Goal: Task Accomplishment & Management: Use online tool/utility

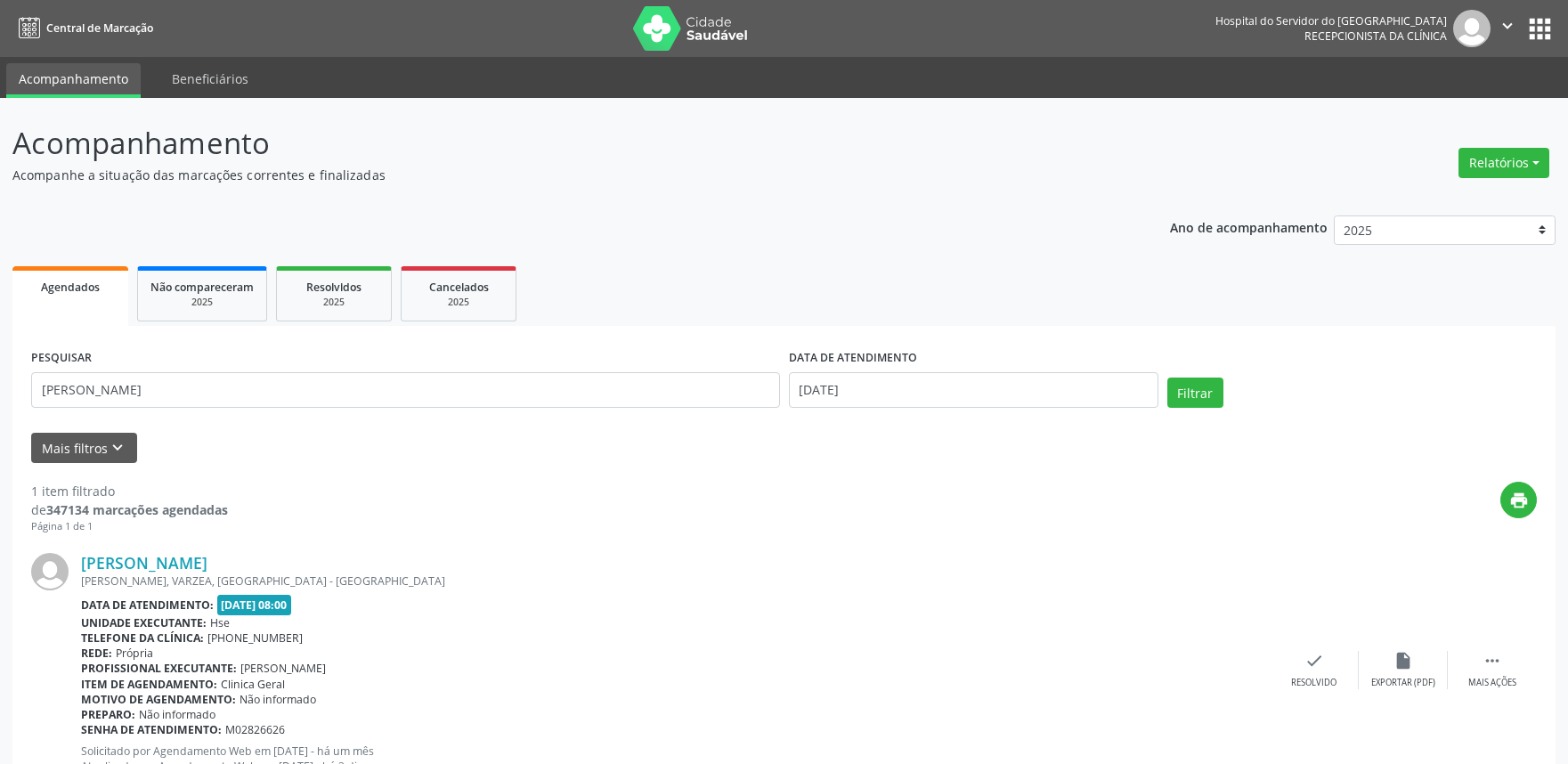
scroll to position [71, 0]
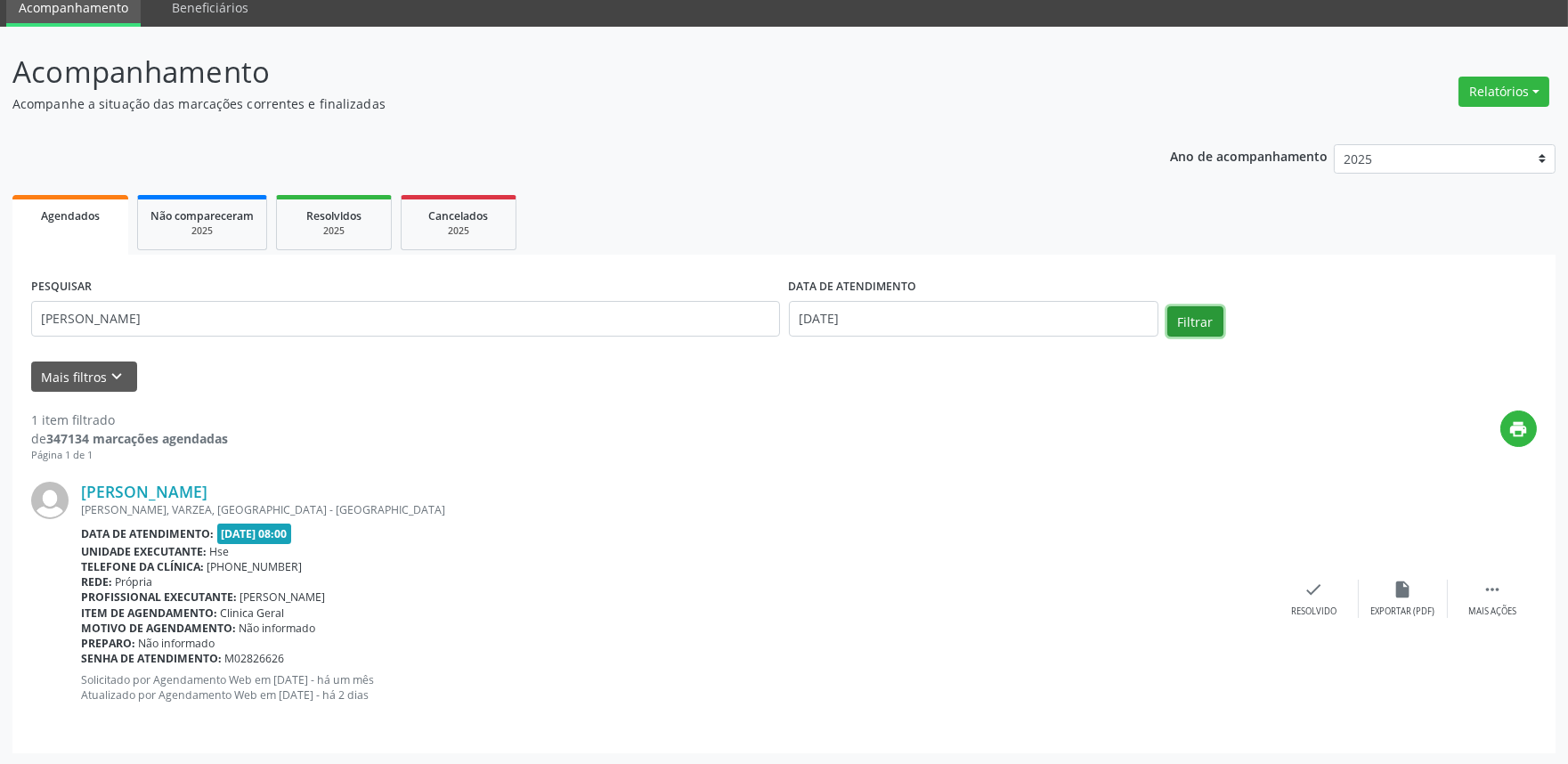
click at [1187, 324] on button "Filtrar" at bounding box center [1195, 321] width 56 height 31
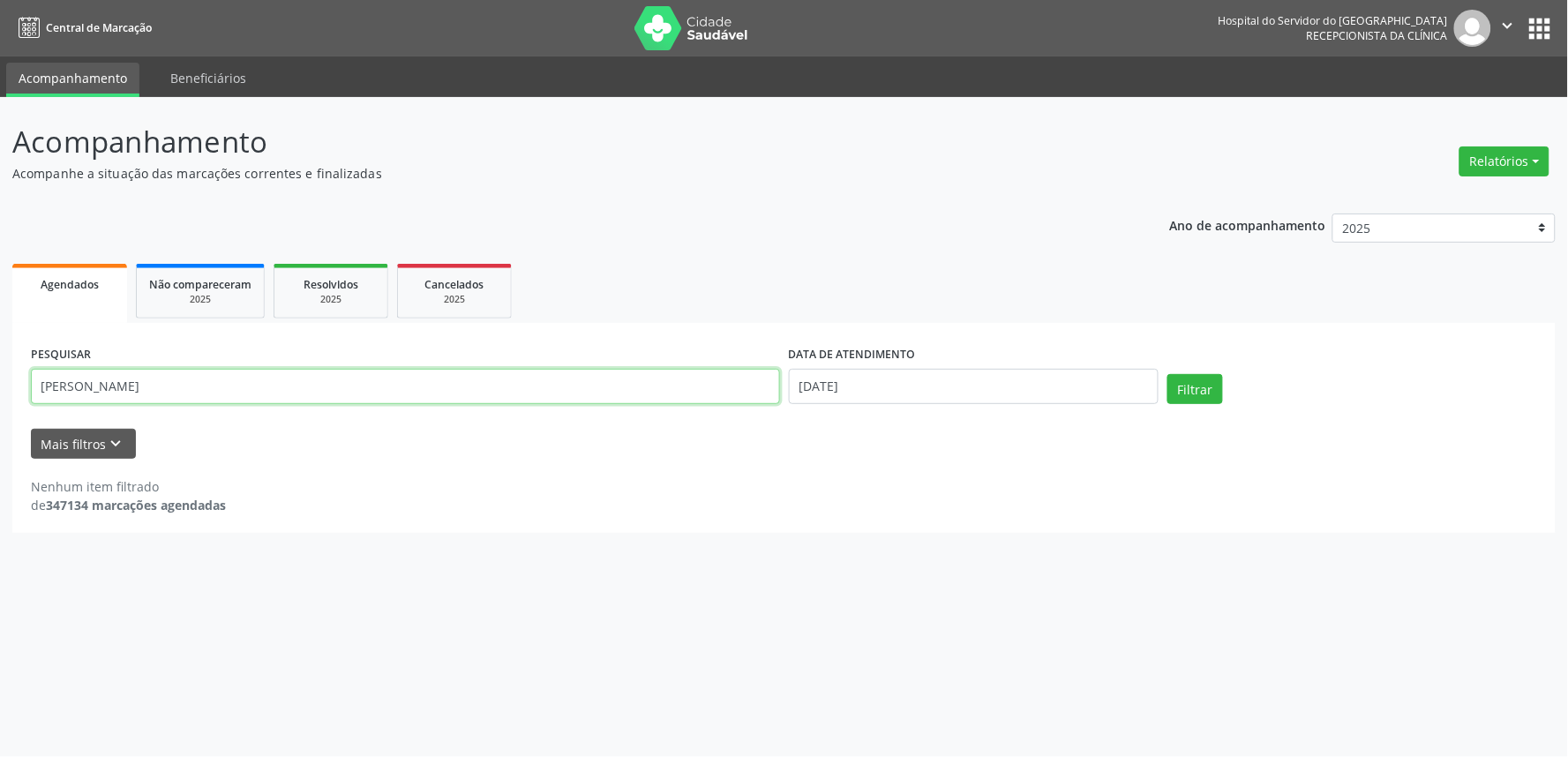
click at [100, 390] on input "[PERSON_NAME]" at bounding box center [406, 386] width 749 height 35
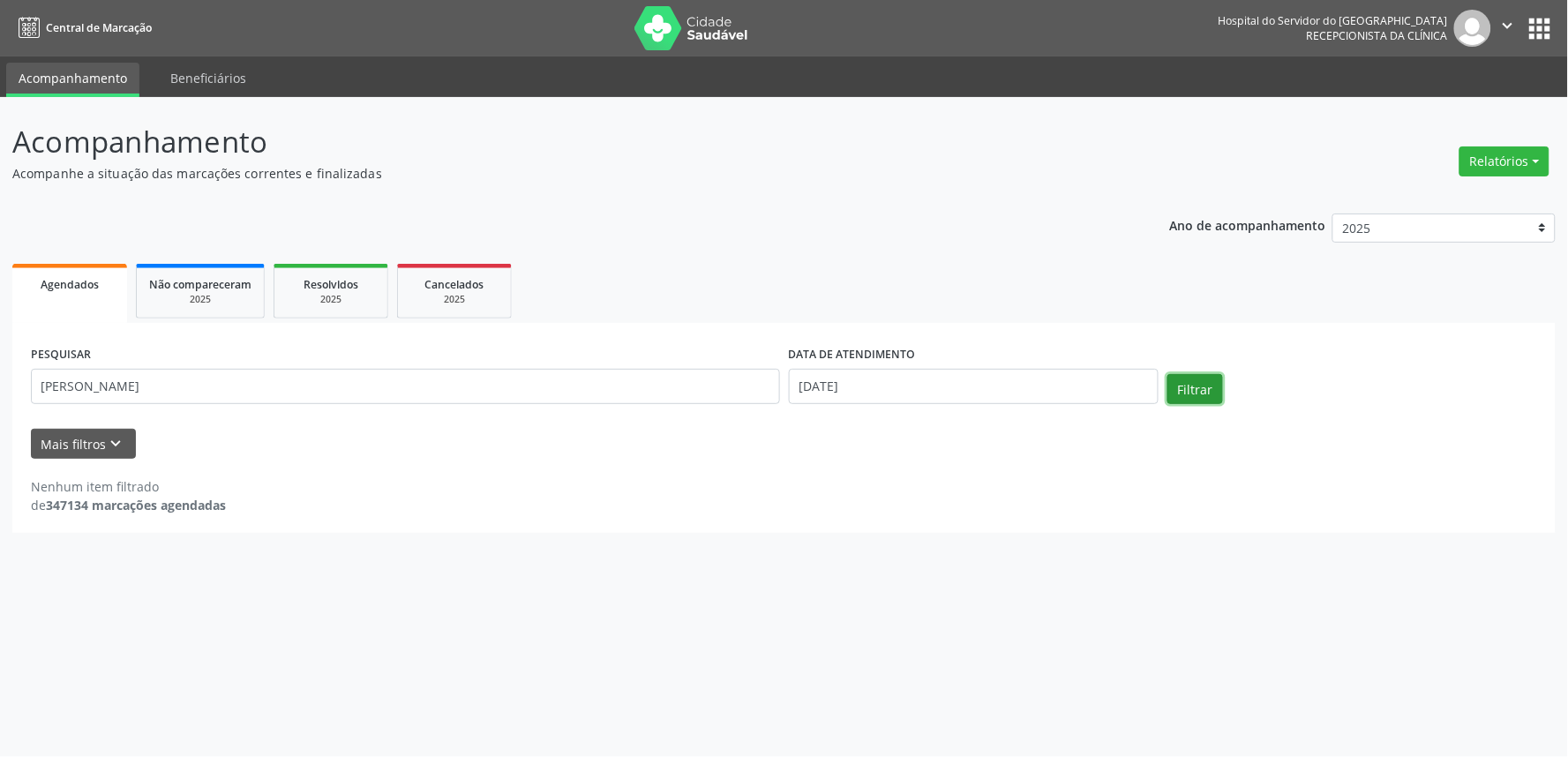
click at [1192, 395] on button "Filtrar" at bounding box center [1195, 389] width 56 height 30
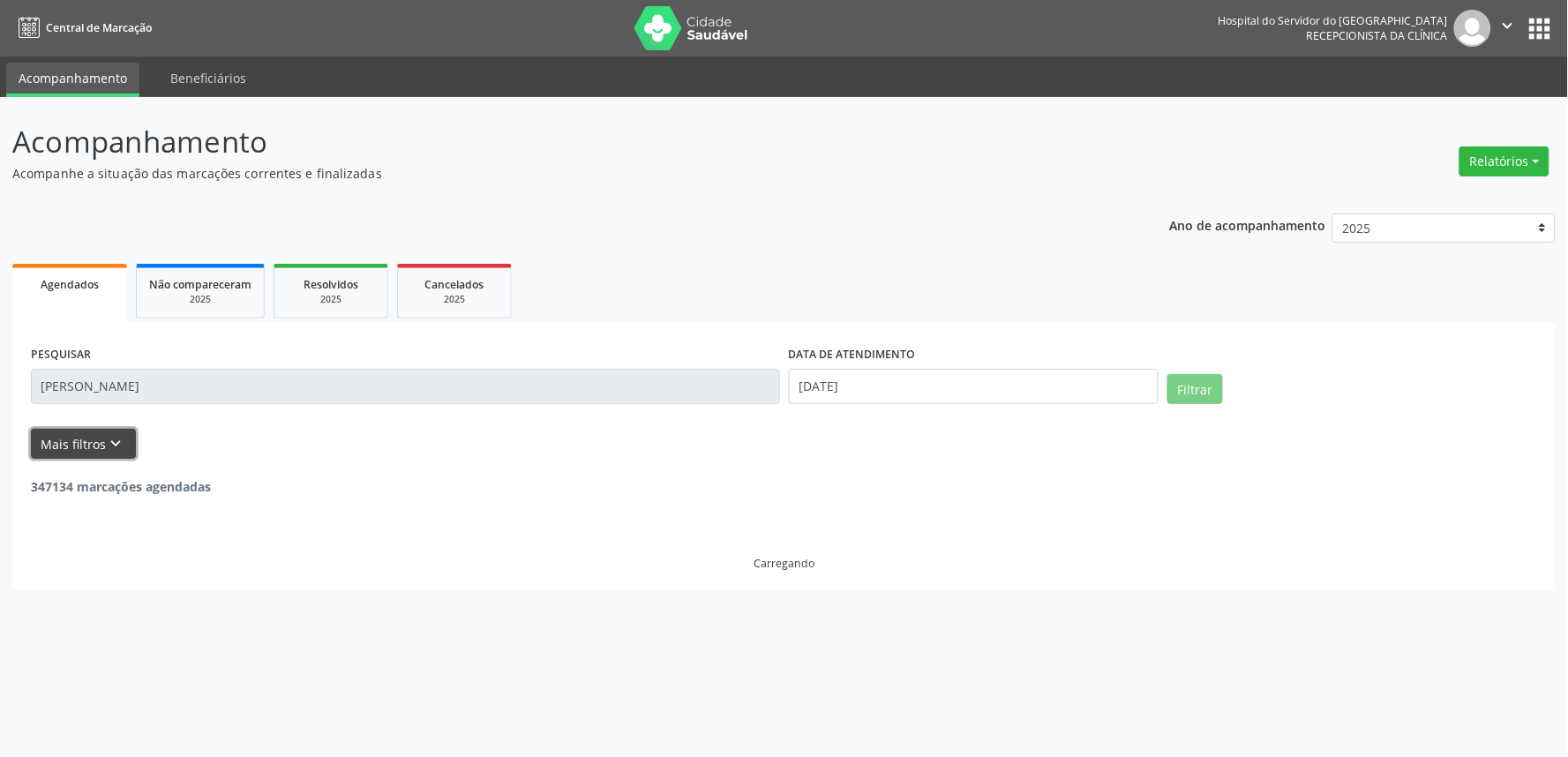
drag, startPoint x: 129, startPoint y: 428, endPoint x: 102, endPoint y: 451, distance: 35.5
click at [99, 445] on button "Mais filtros keyboard_arrow_down" at bounding box center [84, 444] width 105 height 31
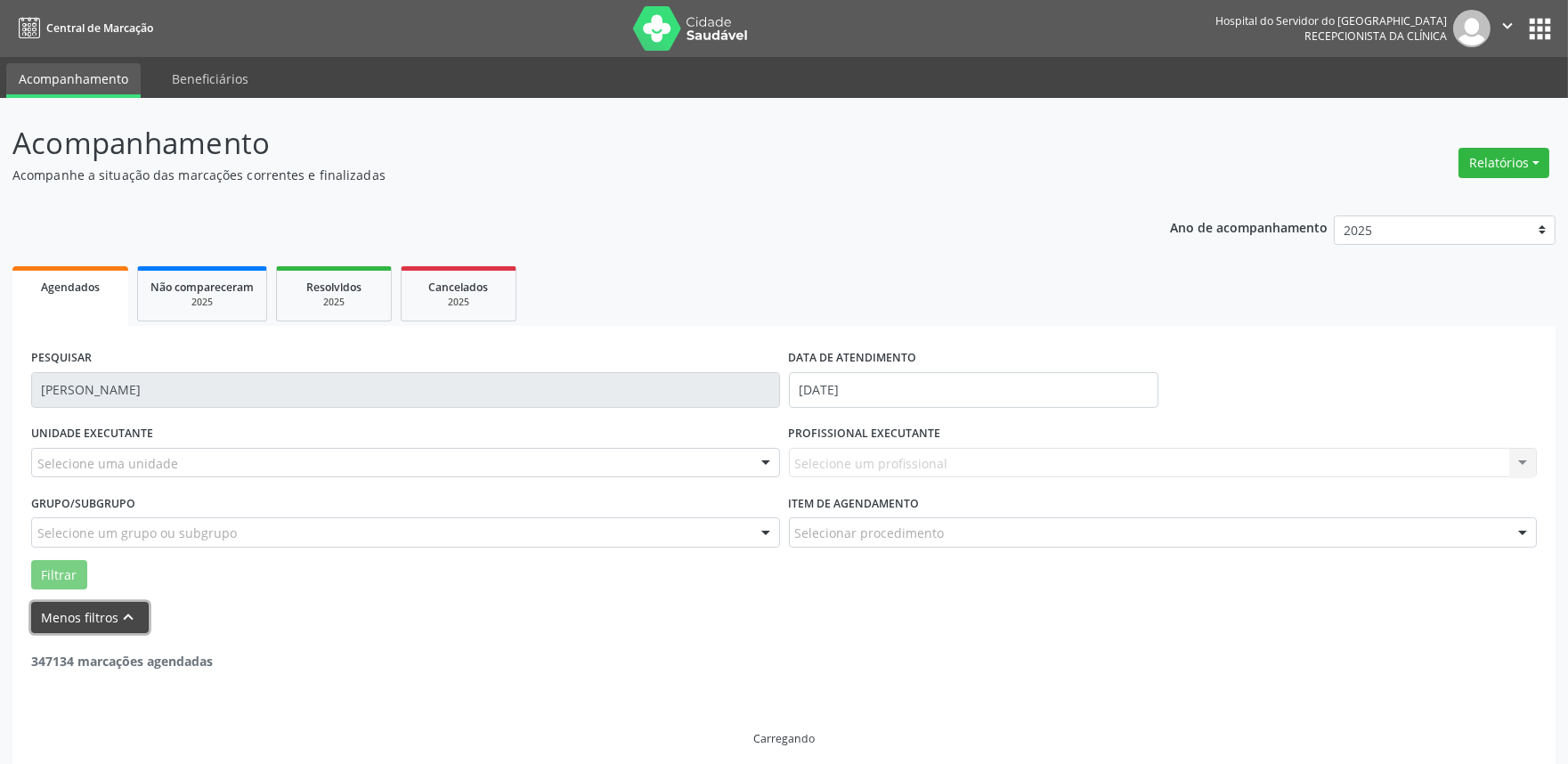
drag, startPoint x: 121, startPoint y: 607, endPoint x: 132, endPoint y: 625, distance: 21.1
click at [121, 606] on button "Menos filtros keyboard_arrow_up" at bounding box center [90, 618] width 118 height 31
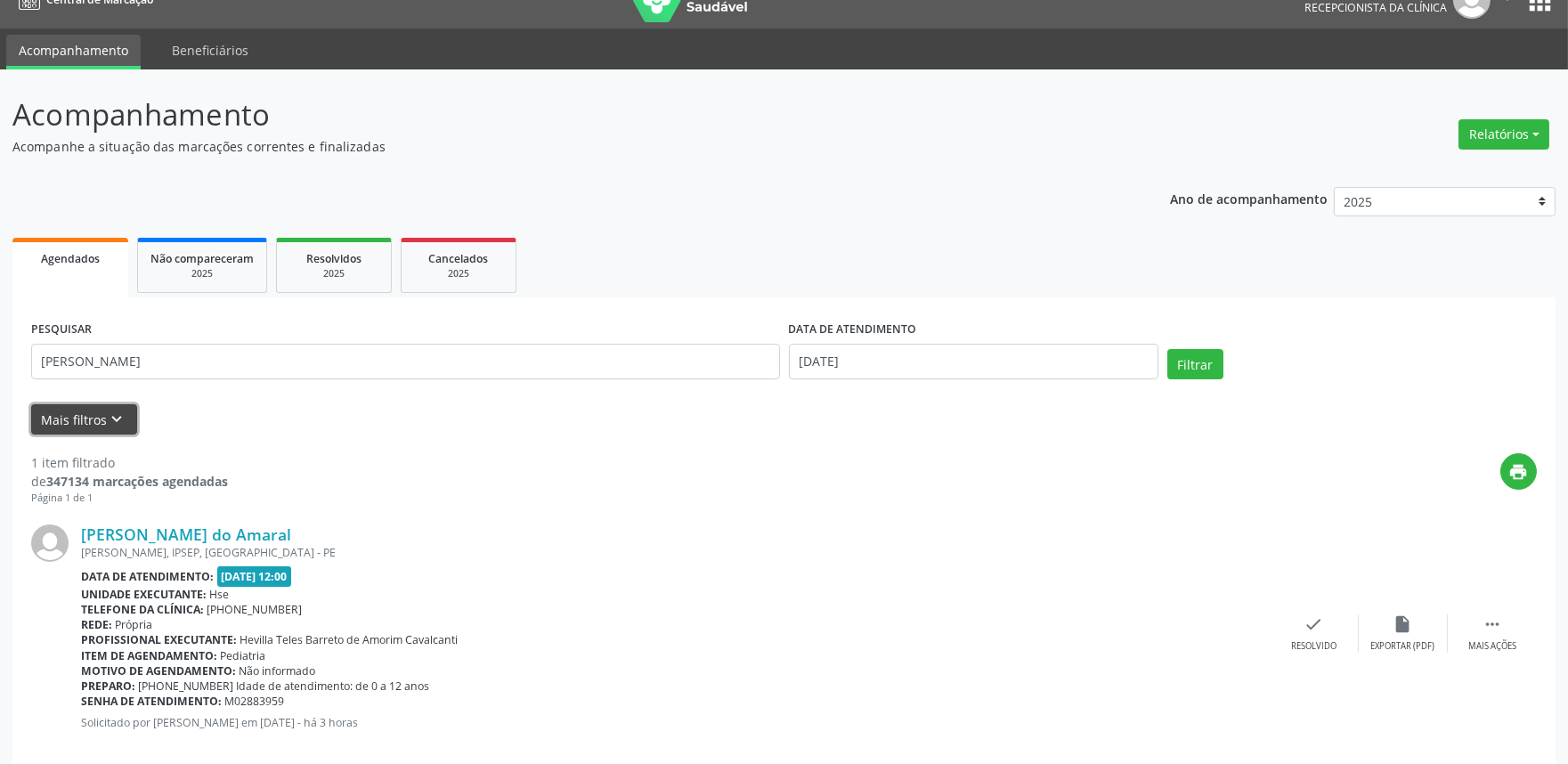
scroll to position [56, 0]
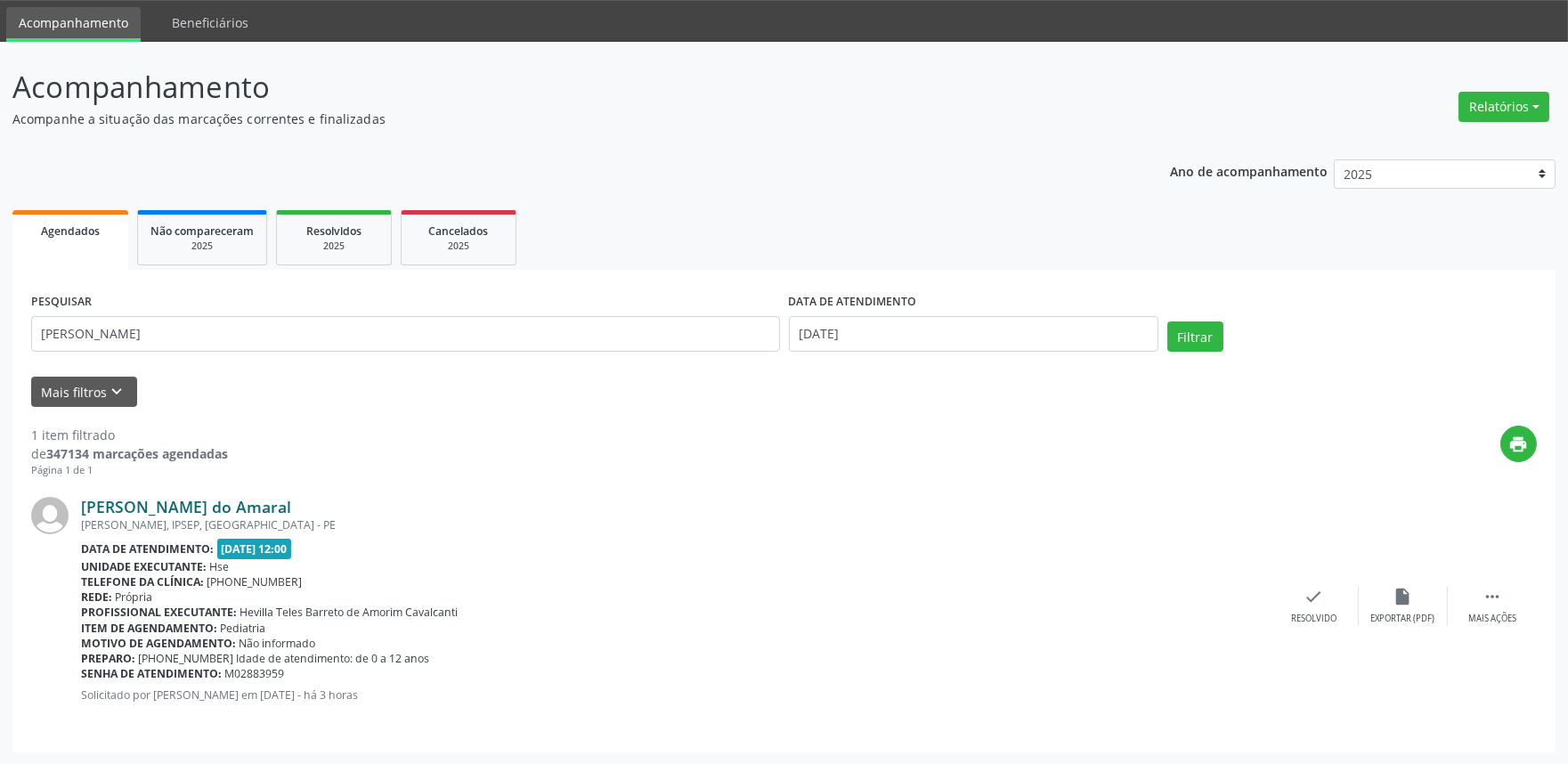
click at [183, 496] on link "[PERSON_NAME] do Amaral" at bounding box center [185, 506] width 210 height 19
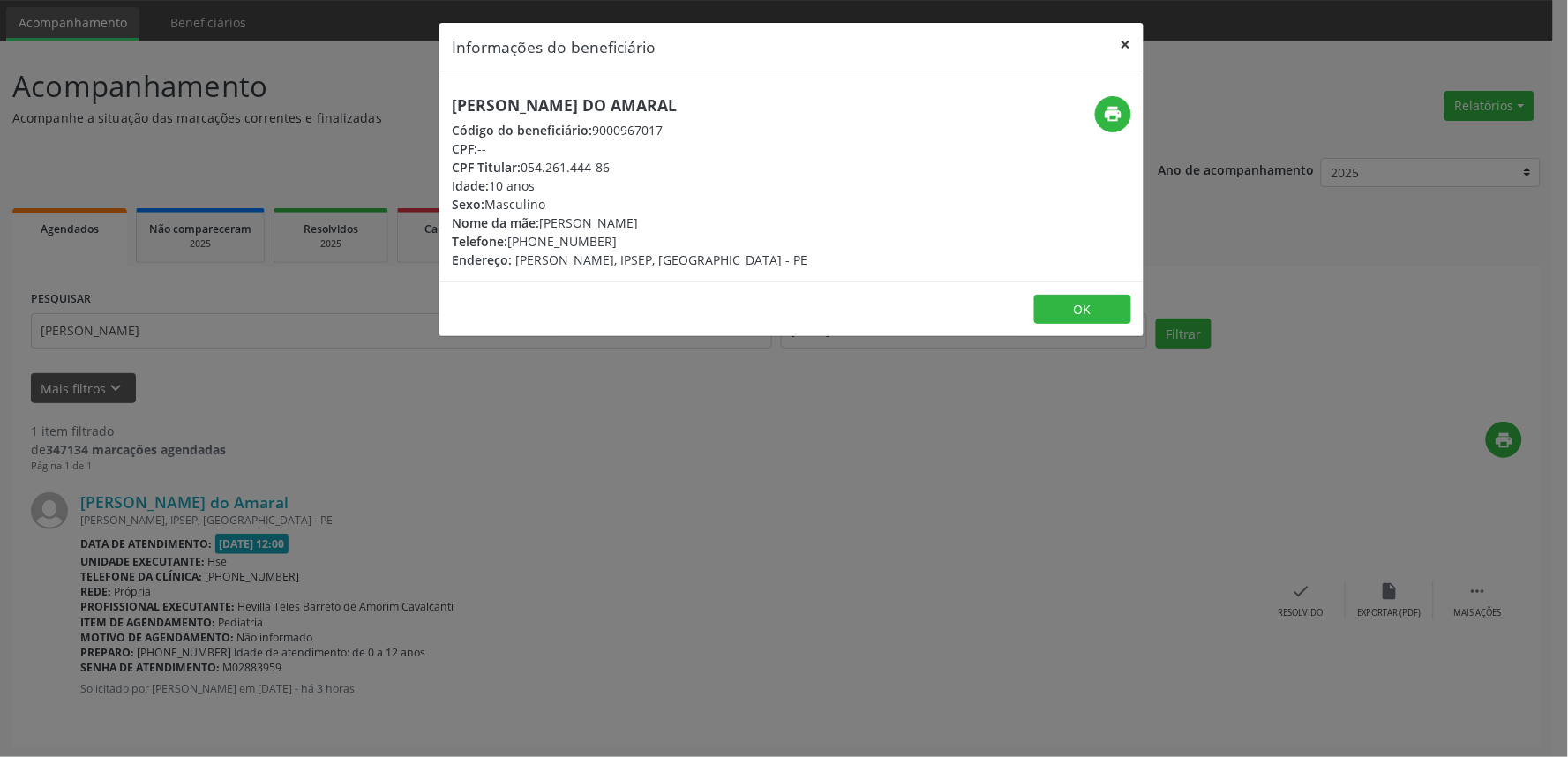
click at [1129, 50] on button "×" at bounding box center [1126, 44] width 35 height 43
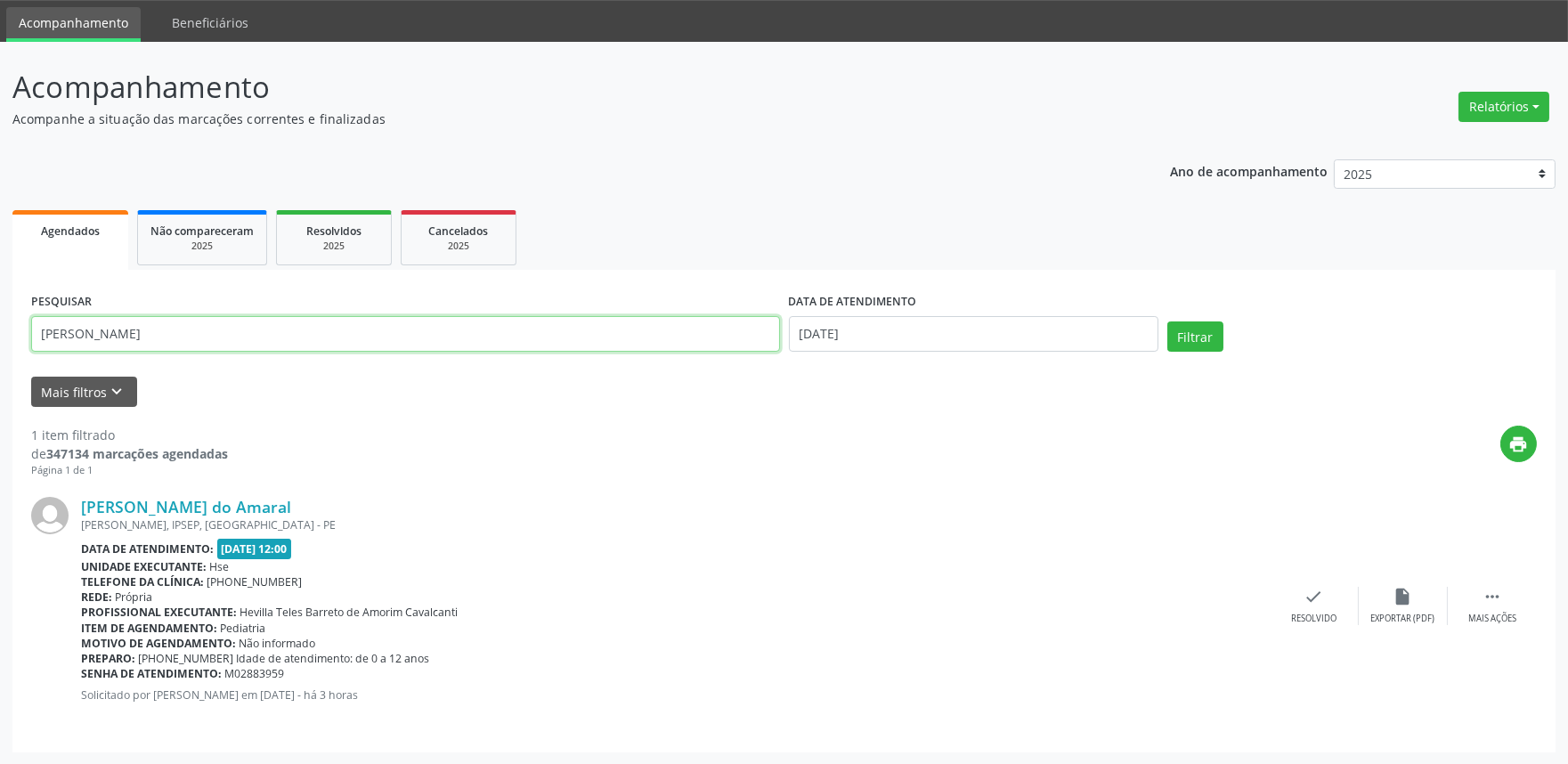
drag, startPoint x: 76, startPoint y: 332, endPoint x: 0, endPoint y: 366, distance: 83.3
click at [0, 366] on div "Acompanhamento Acompanhe a situação das marcações correntes e finalizadas Relat…" at bounding box center [784, 403] width 1568 height 722
type input "[PERSON_NAME]"
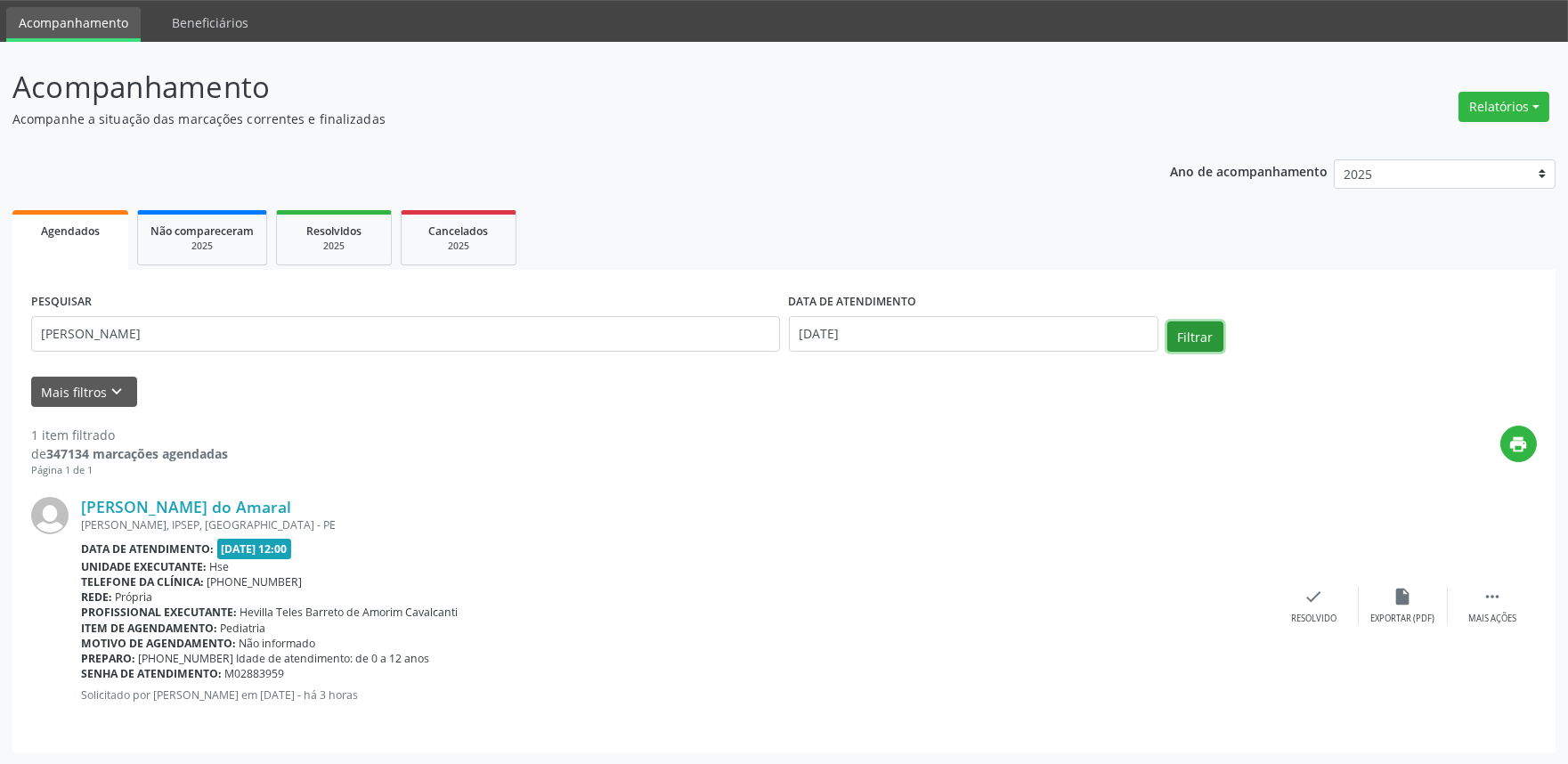
click at [1200, 335] on button "Filtrar" at bounding box center [1195, 336] width 56 height 31
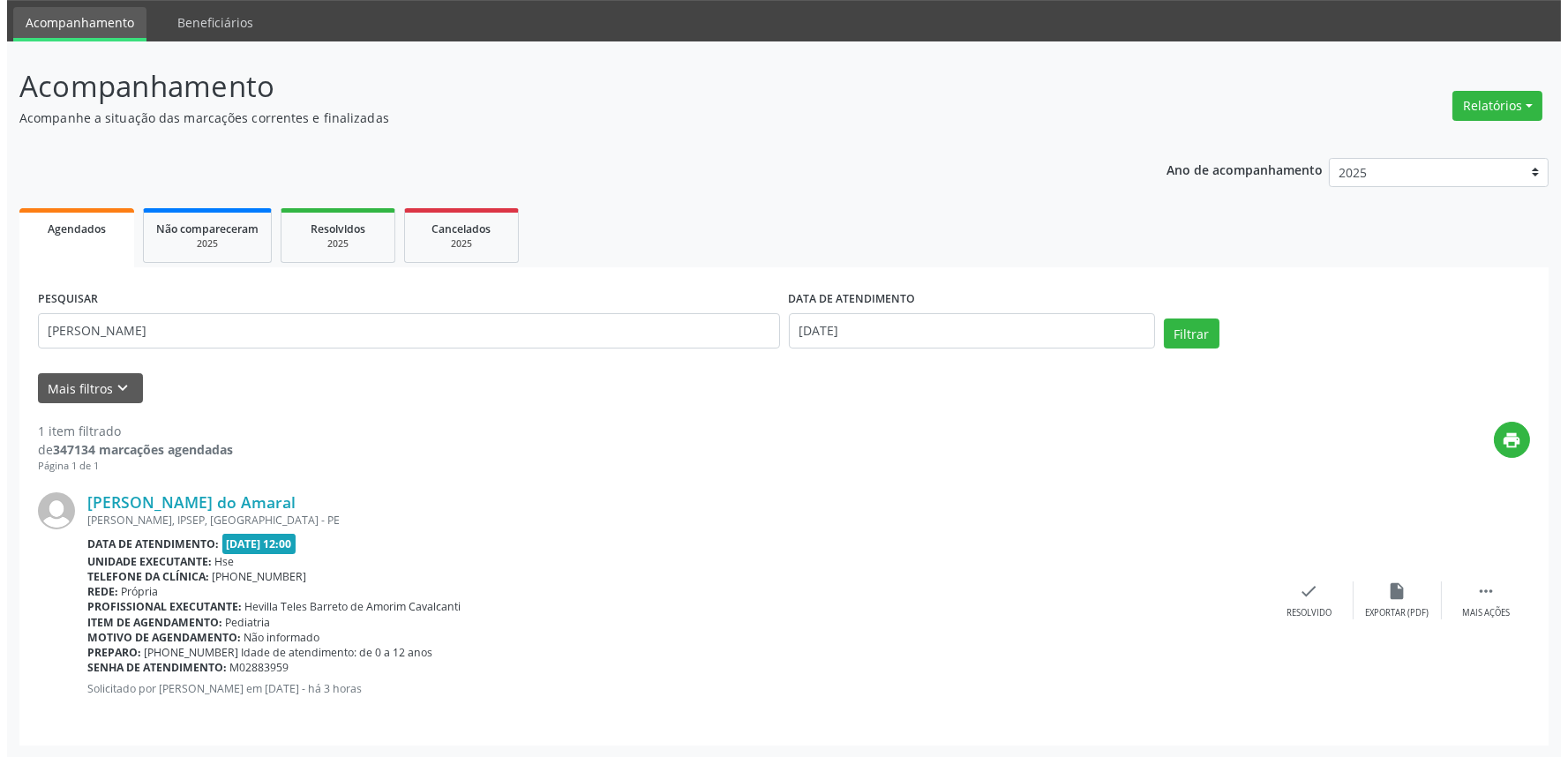
scroll to position [0, 0]
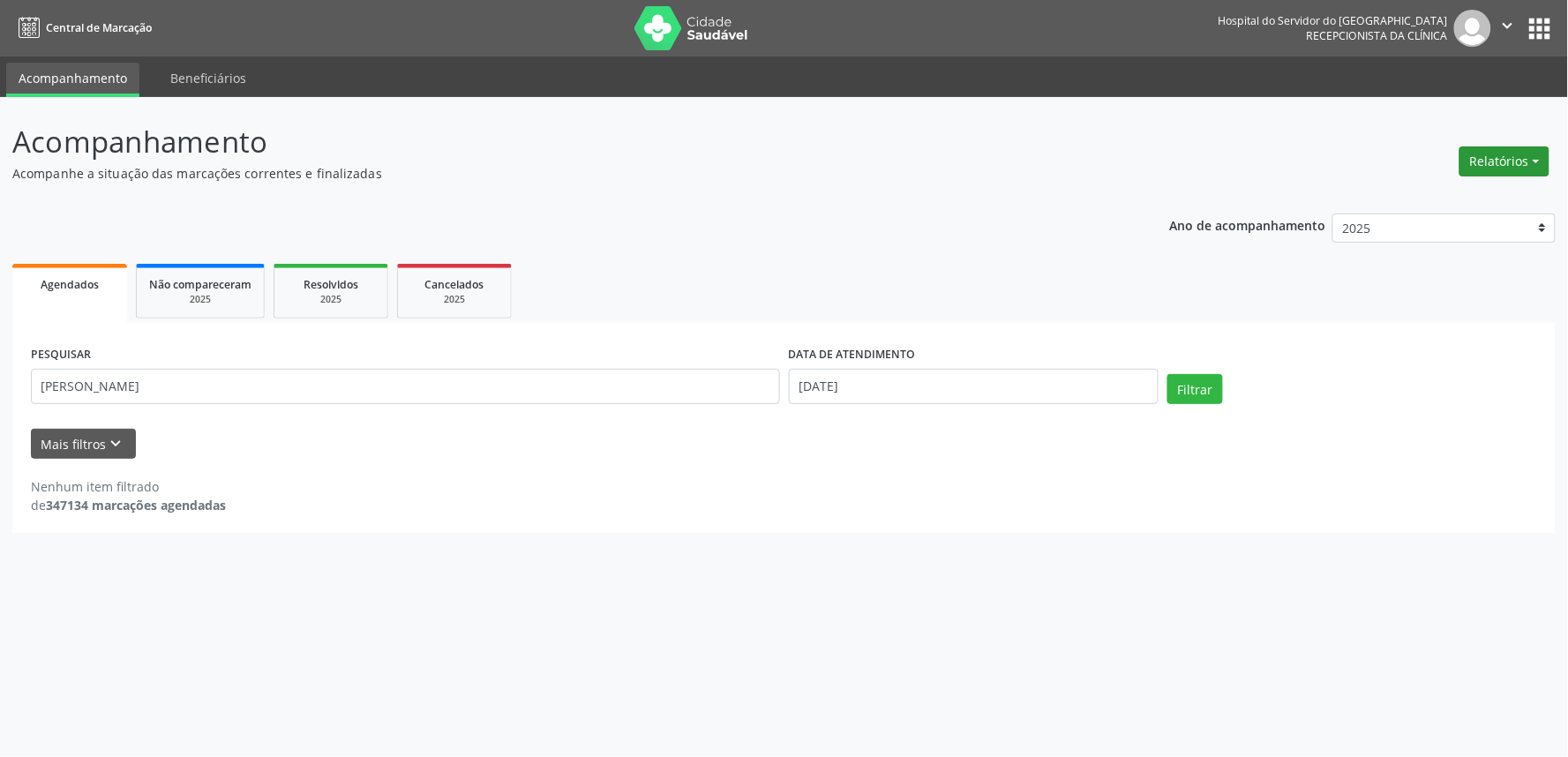
click at [1519, 159] on button "Relatórios" at bounding box center [1505, 161] width 90 height 30
click at [1436, 198] on link "Agendamentos" at bounding box center [1454, 198] width 190 height 25
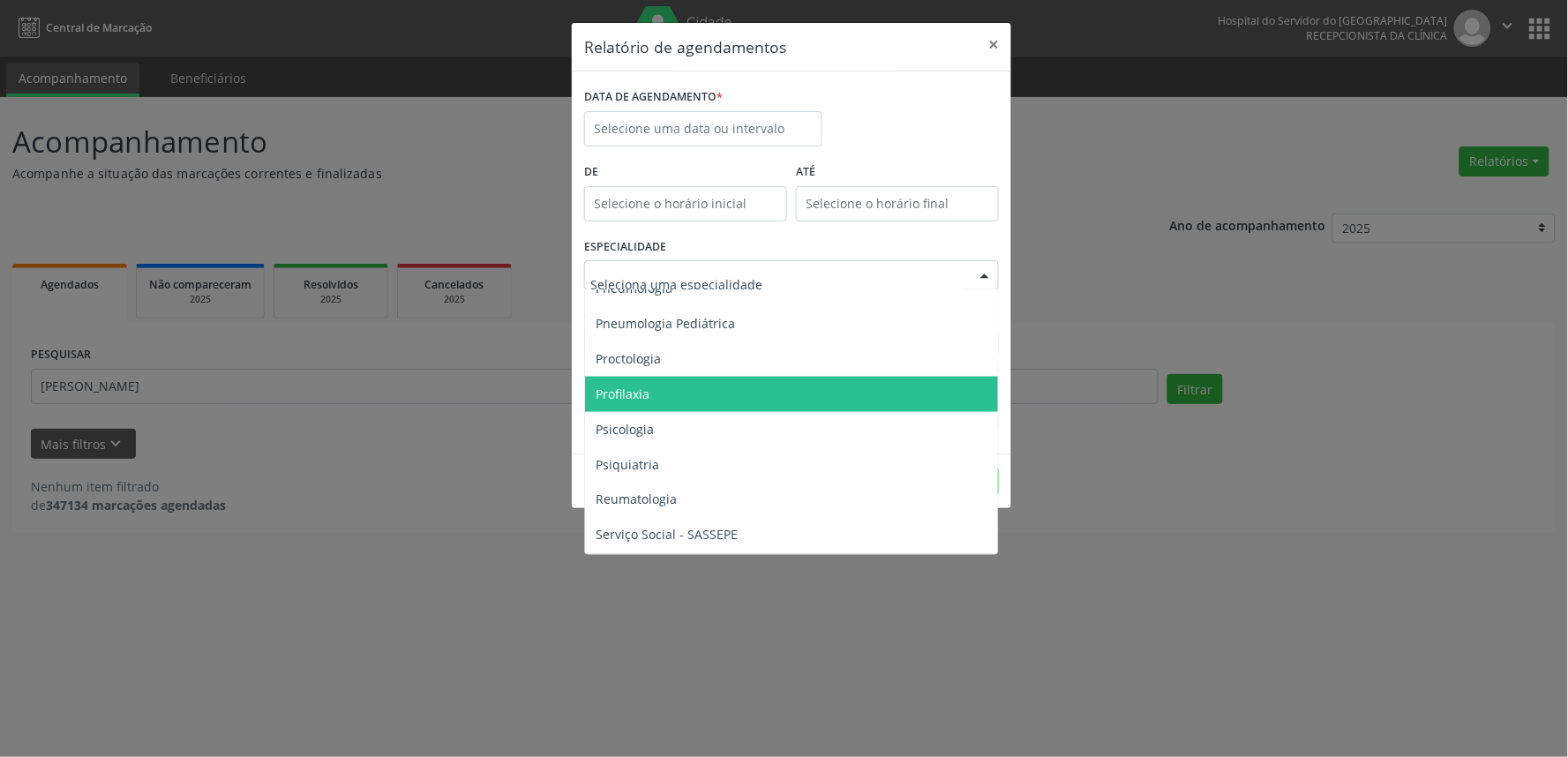
scroll to position [2547, 0]
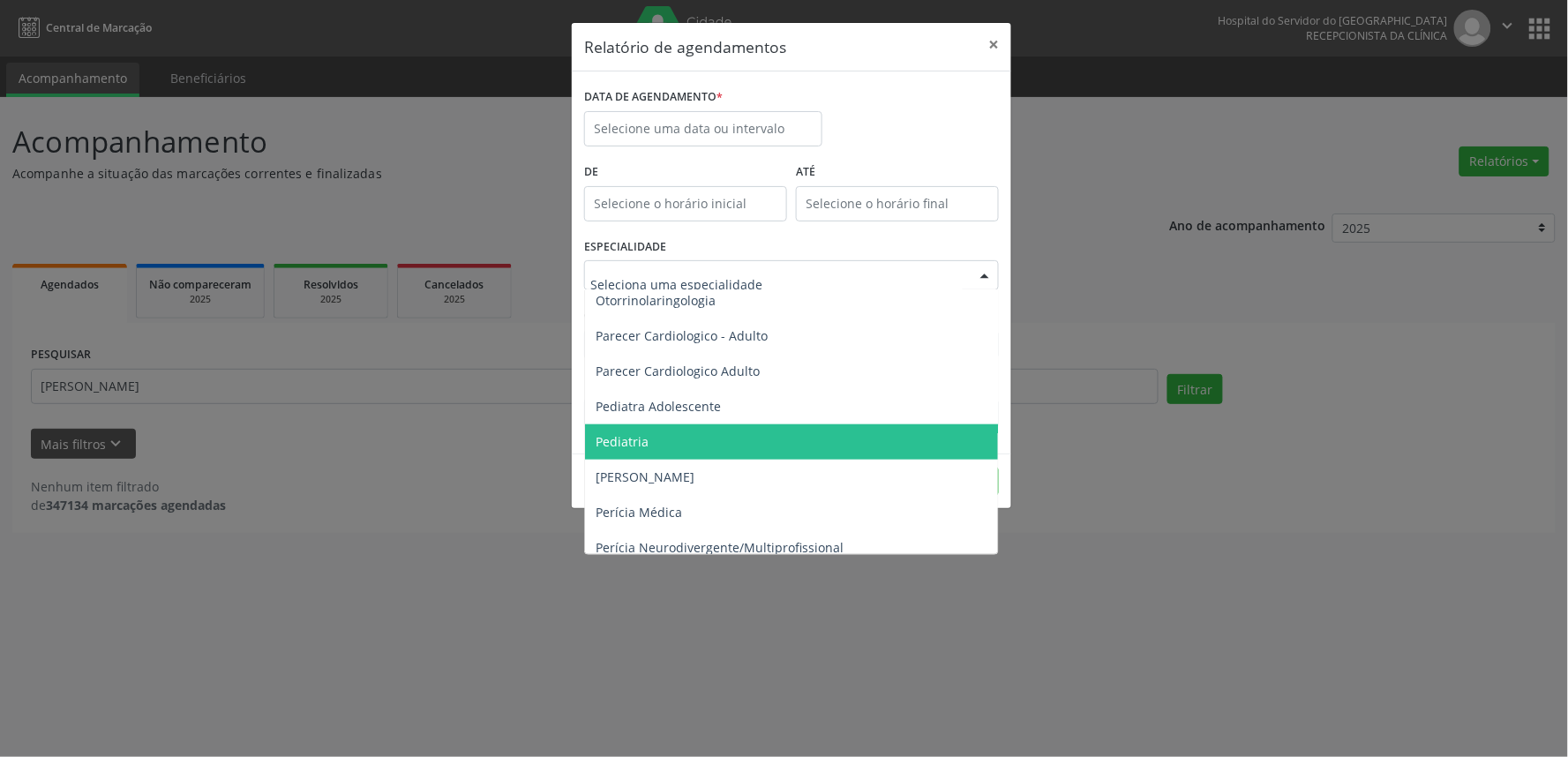
click at [643, 441] on span "Pediatria" at bounding box center [622, 441] width 53 height 17
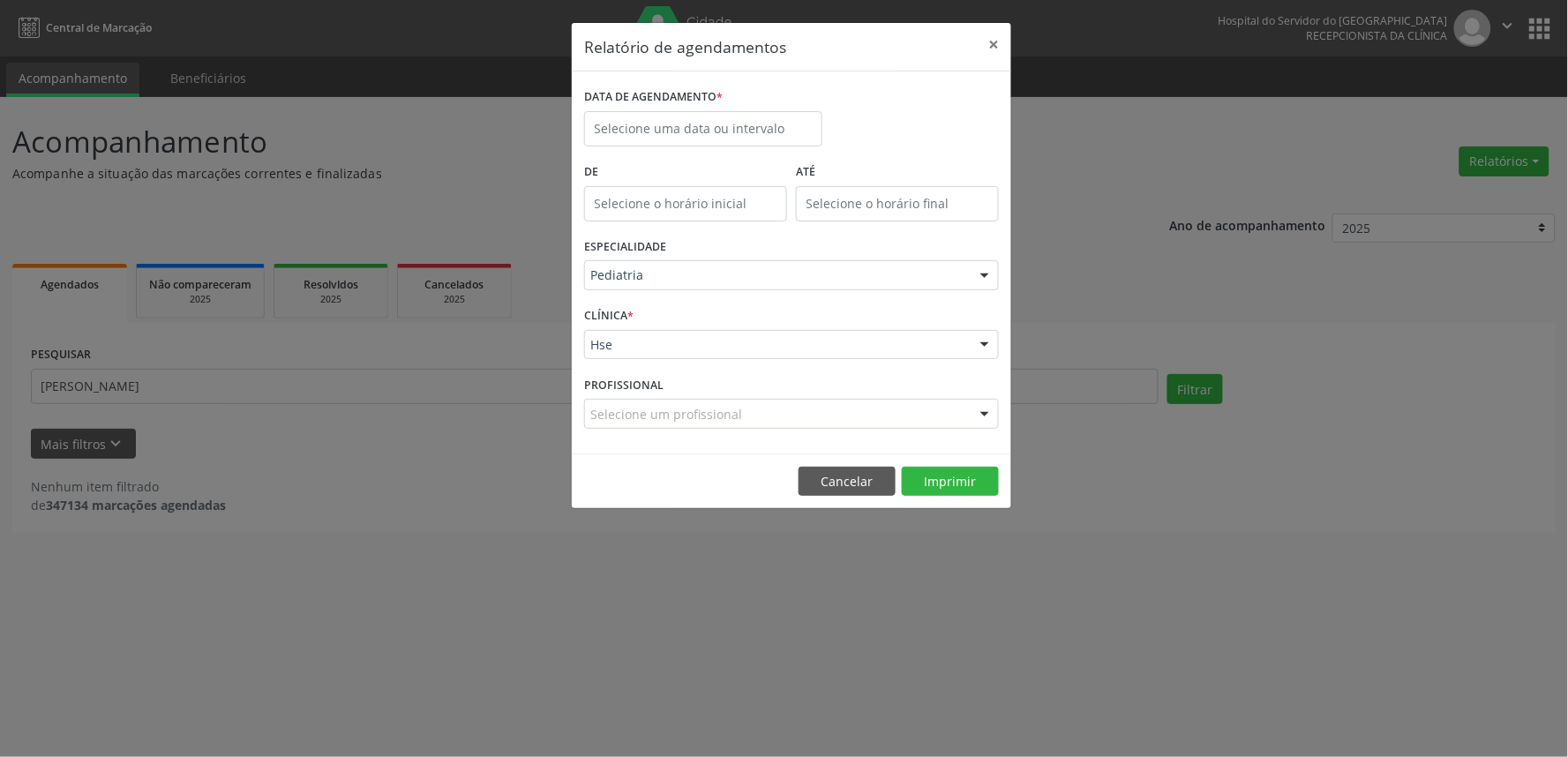
click at [929, 496] on footer "Cancelar Imprimir" at bounding box center [791, 481] width 440 height 56
click at [932, 491] on button "Imprimir" at bounding box center [950, 481] width 97 height 30
click at [937, 491] on button "Imprimir" at bounding box center [950, 481] width 97 height 30
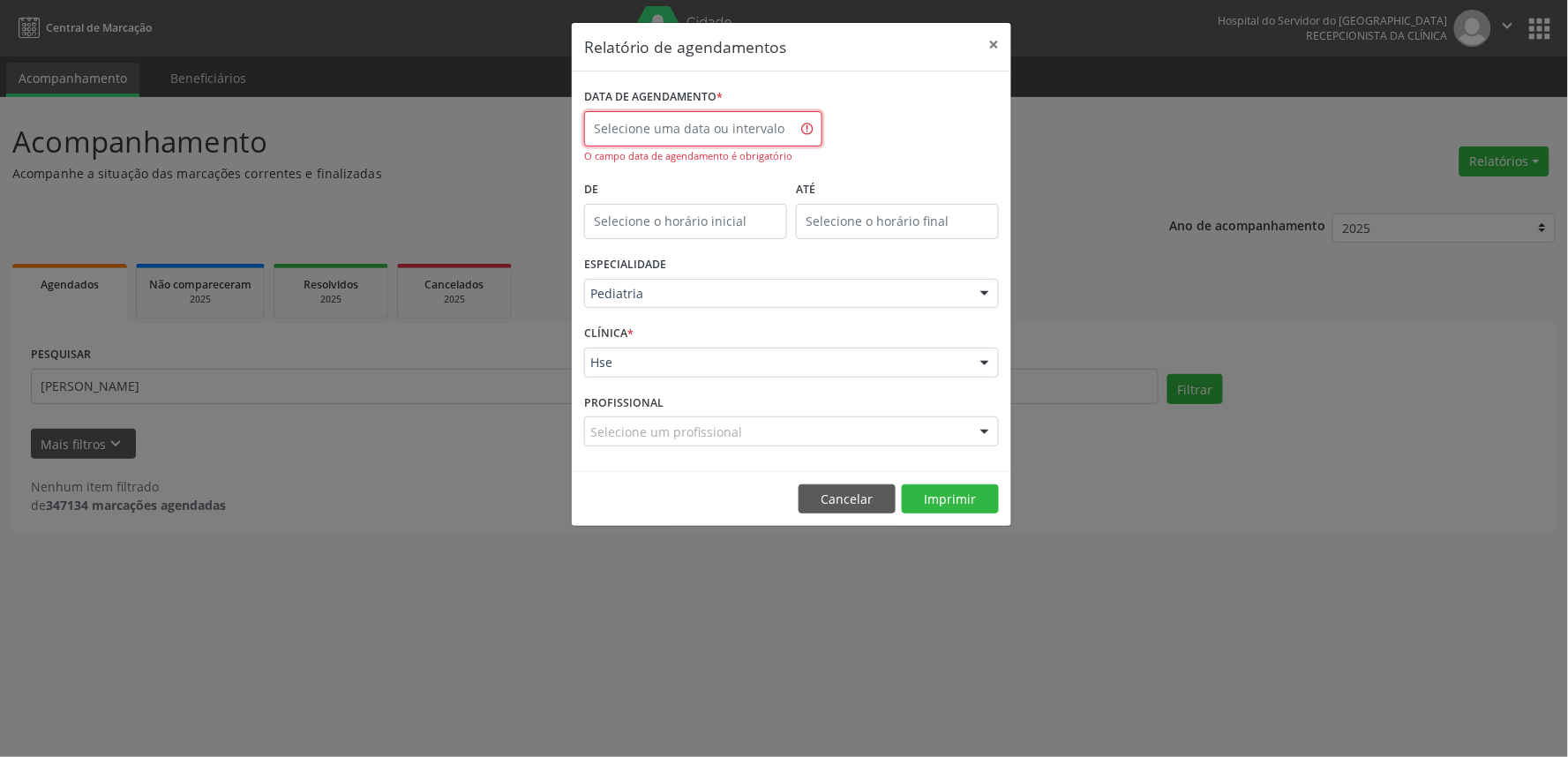
click at [653, 143] on body "Central de Marcação Hospital do Servidor do [GEOGRAPHIC_DATA] Recepcionista da …" at bounding box center [784, 378] width 1568 height 757
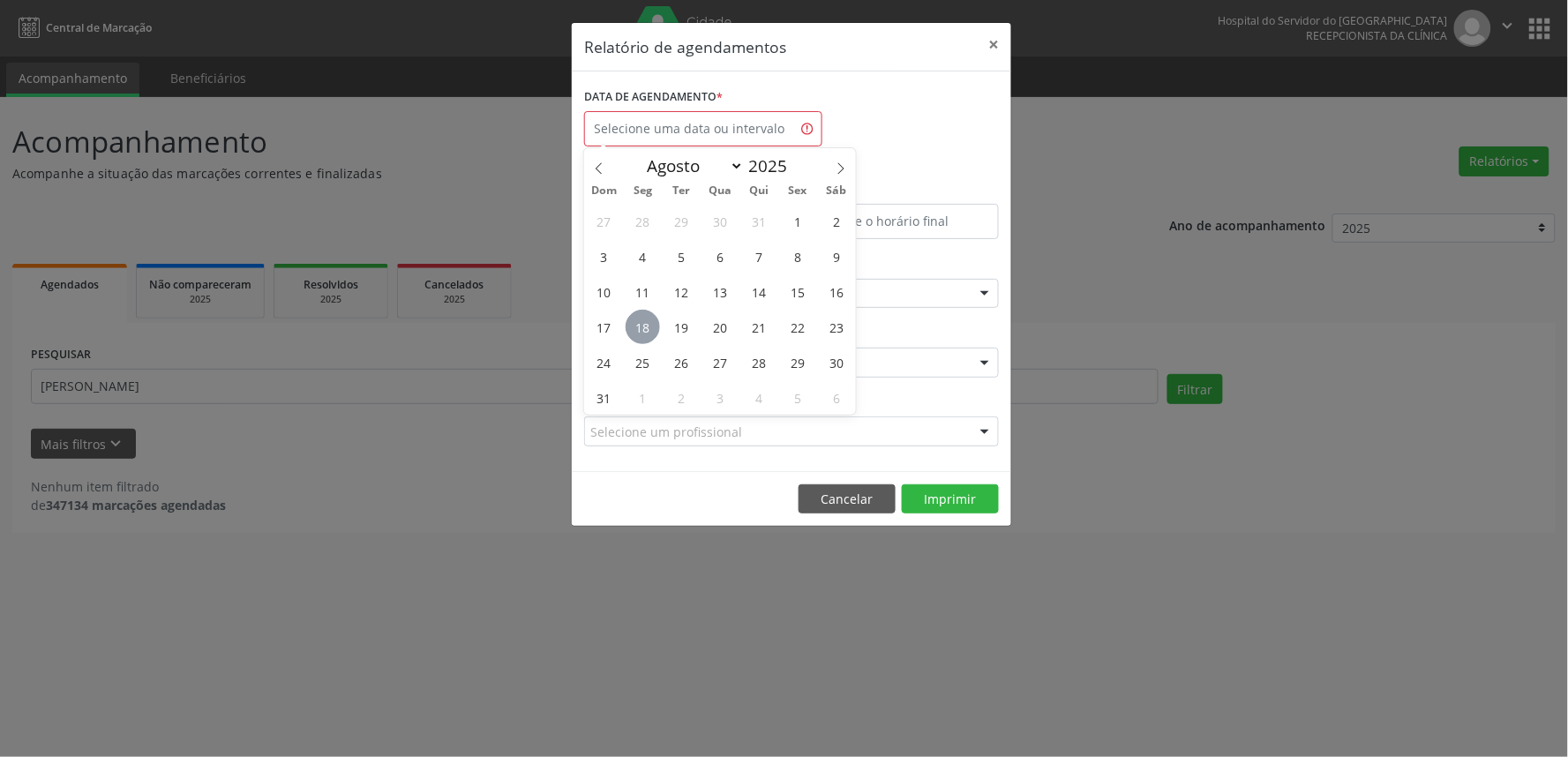
click at [638, 322] on span "18" at bounding box center [642, 326] width 34 height 34
type input "[DATE]"
click at [638, 322] on span "18" at bounding box center [642, 326] width 34 height 34
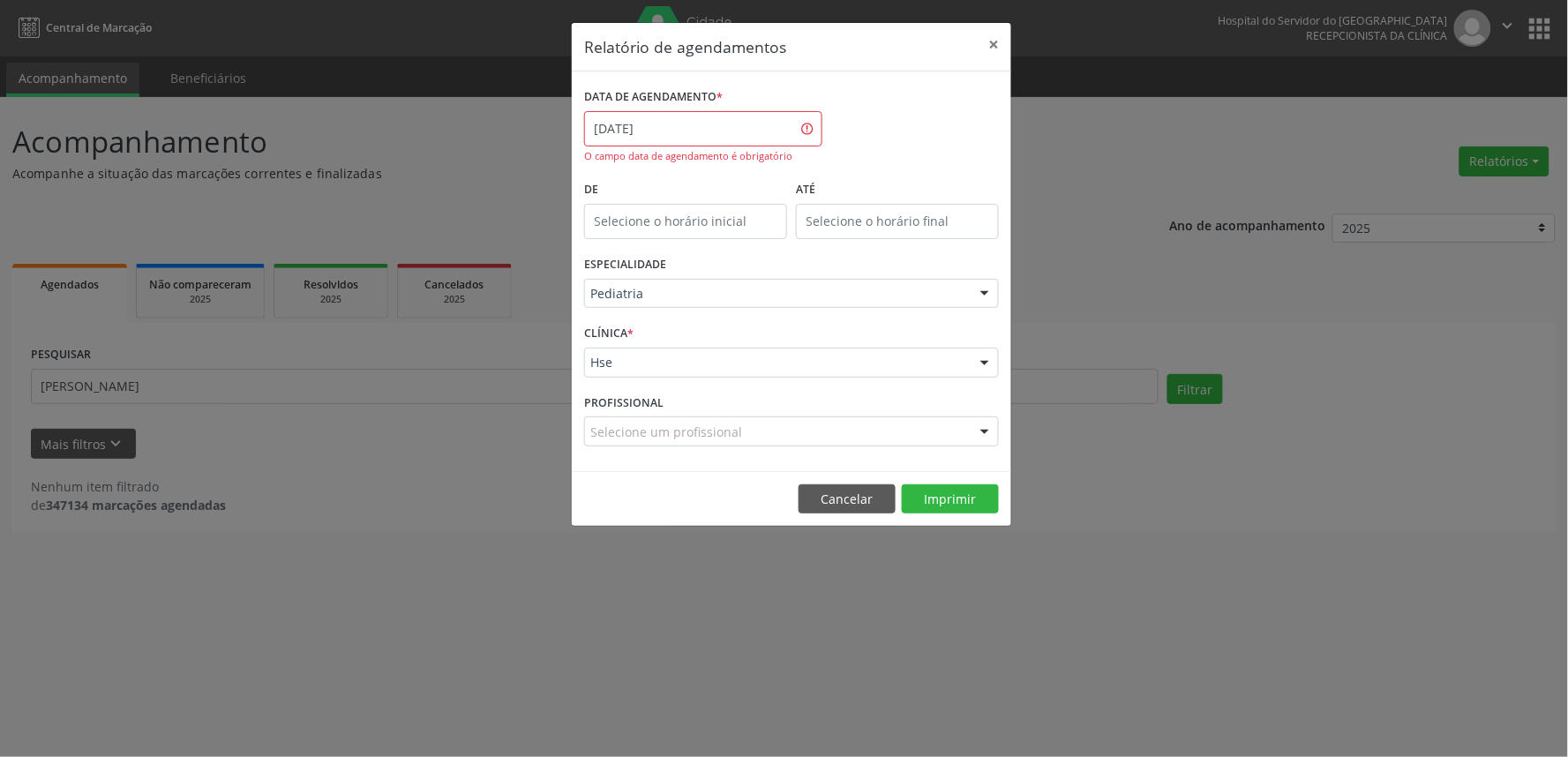
click at [965, 514] on footer "Cancelar Imprimir" at bounding box center [791, 498] width 440 height 56
click at [965, 499] on button "Imprimir" at bounding box center [950, 499] width 97 height 30
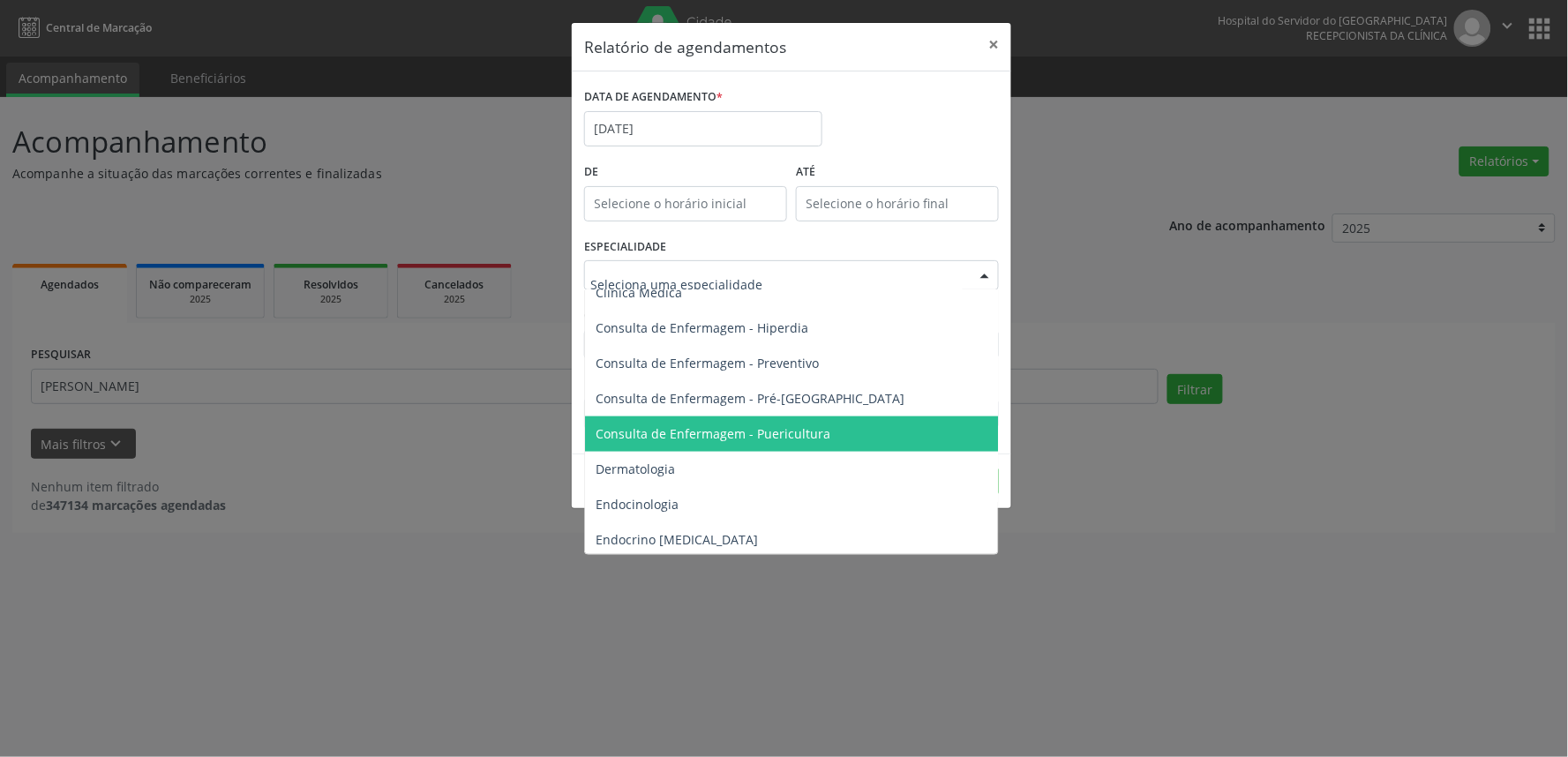
scroll to position [783, 0]
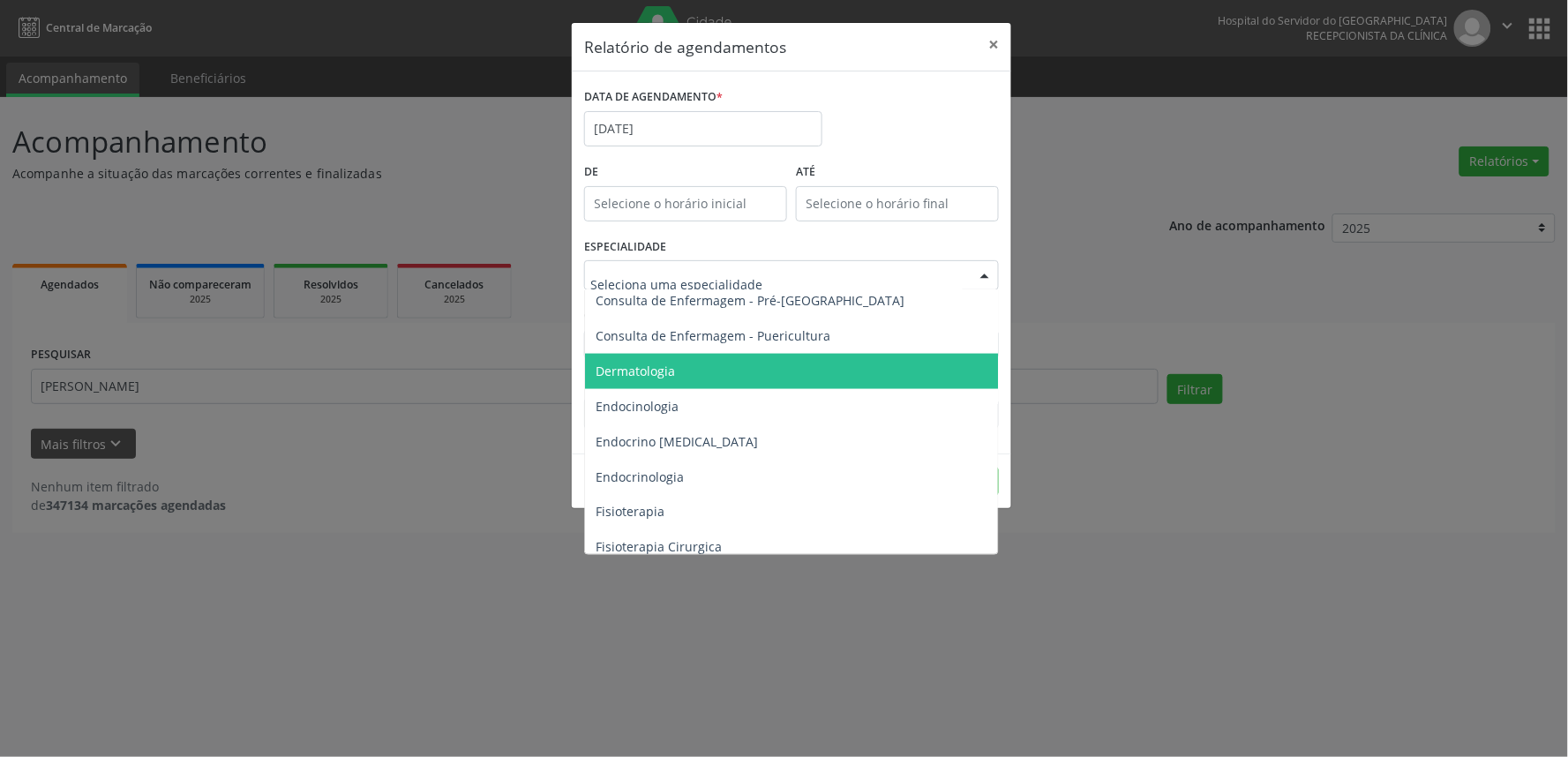
click at [654, 373] on span "Dermatologia" at bounding box center [635, 371] width 80 height 17
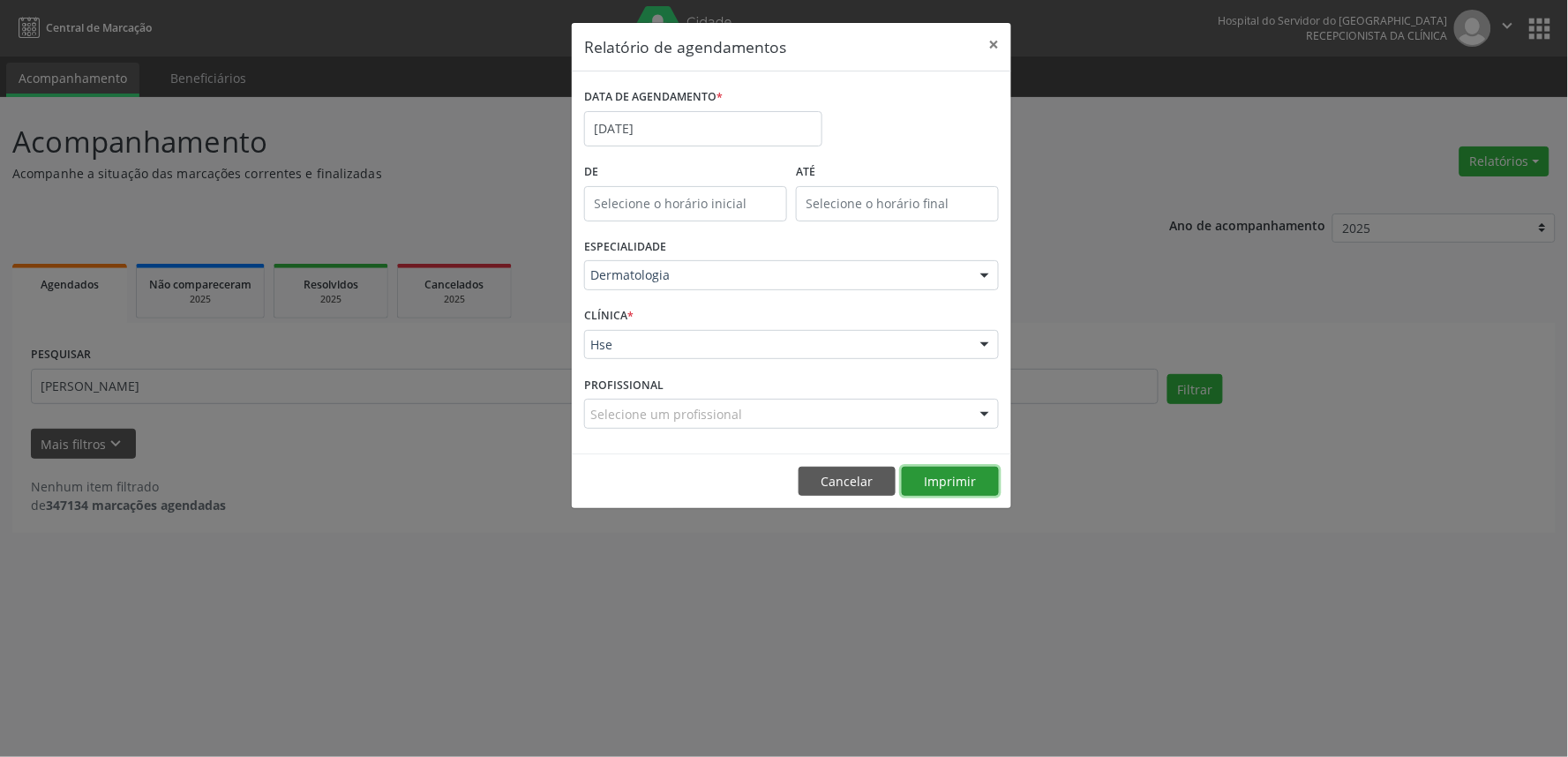
click at [936, 489] on button "Imprimir" at bounding box center [950, 481] width 97 height 30
